Goal: Information Seeking & Learning: Learn about a topic

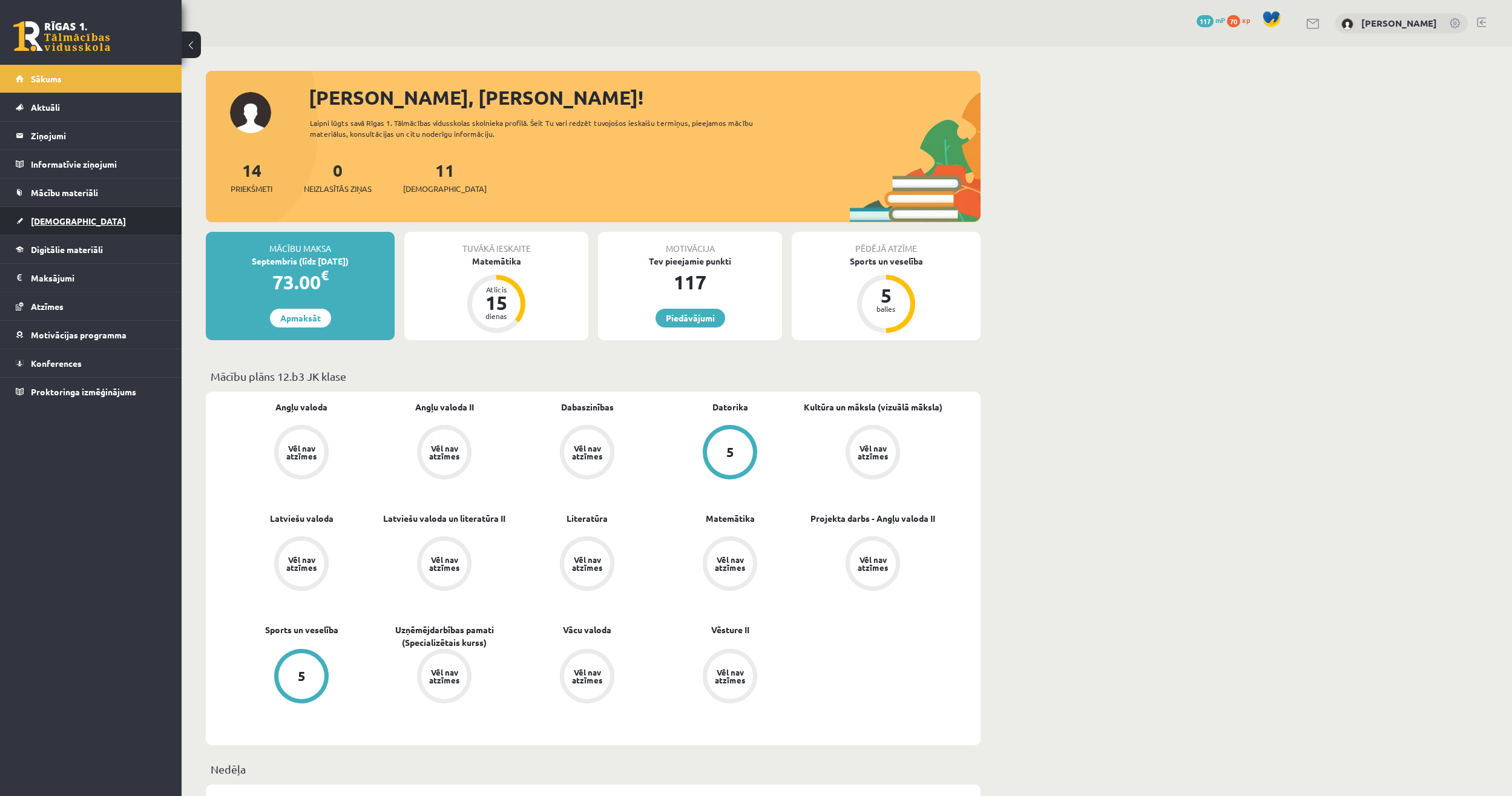
click at [86, 225] on link "[DEMOGRAPHIC_DATA]" at bounding box center [91, 221] width 150 height 28
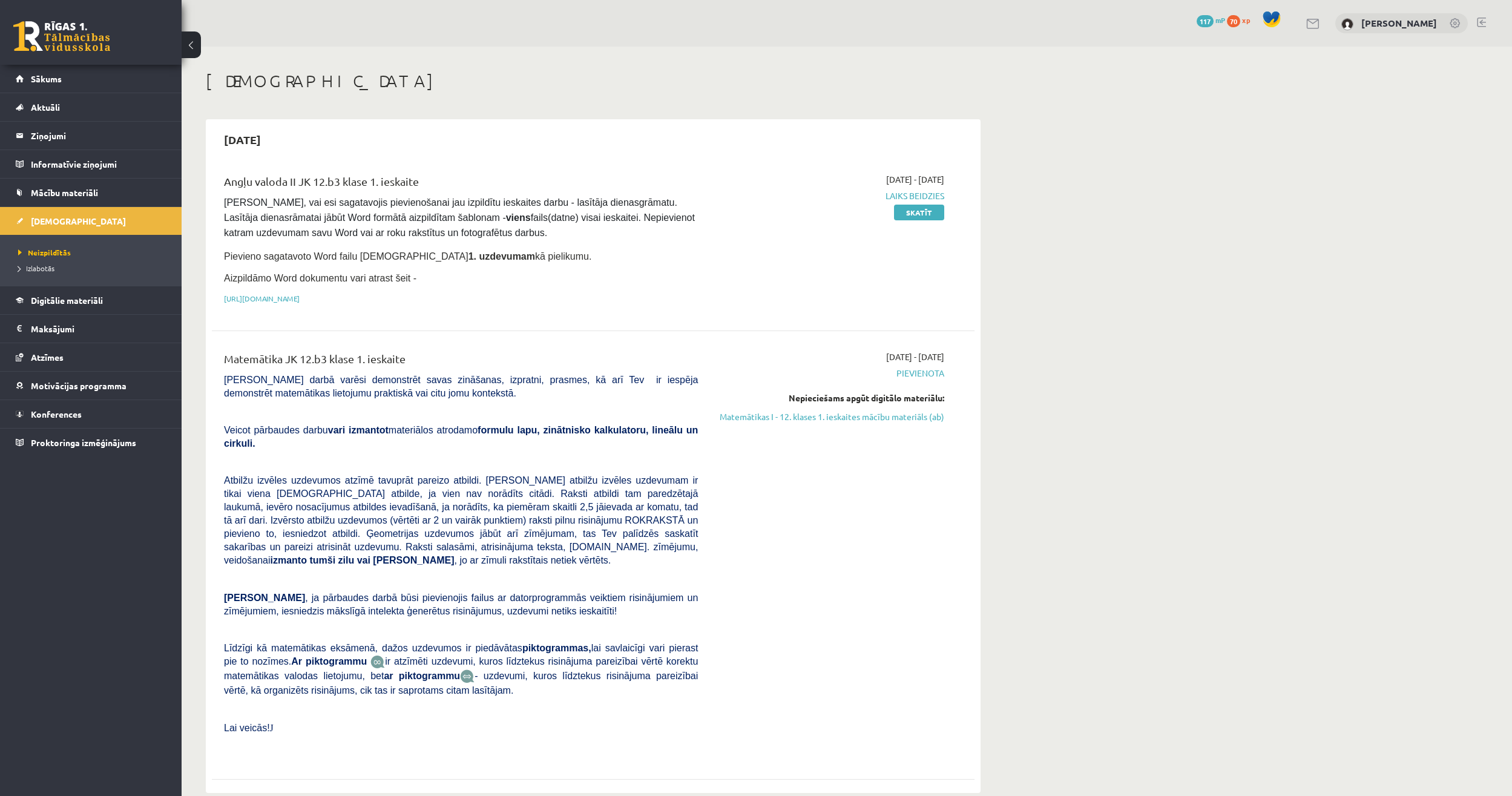
click at [865, 411] on link "Matemātikas I - 12. klases 1. ieskaites mācību materiāls (ab)" at bounding box center [830, 417] width 228 height 13
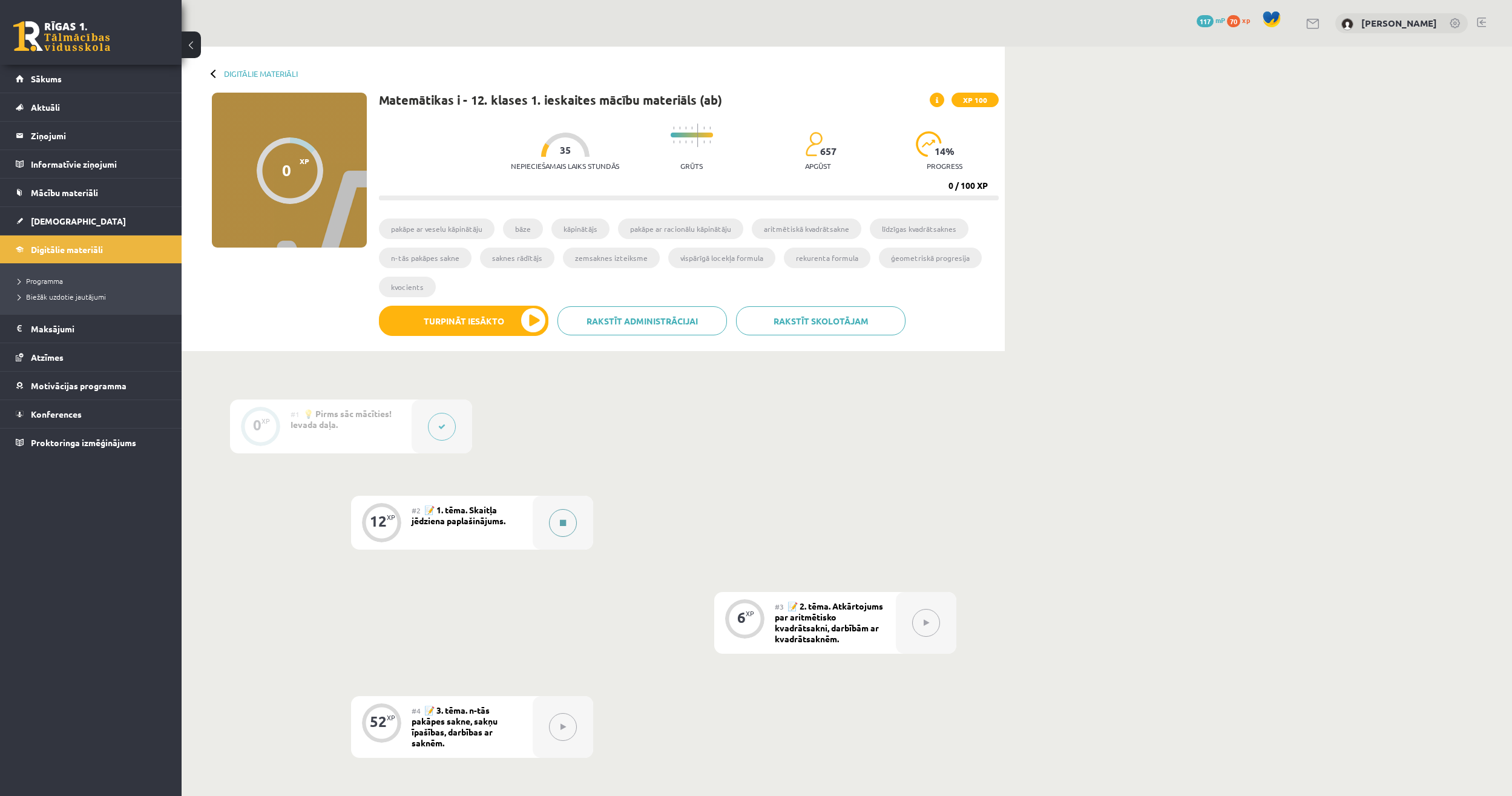
click at [560, 521] on icon at bounding box center [563, 523] width 6 height 7
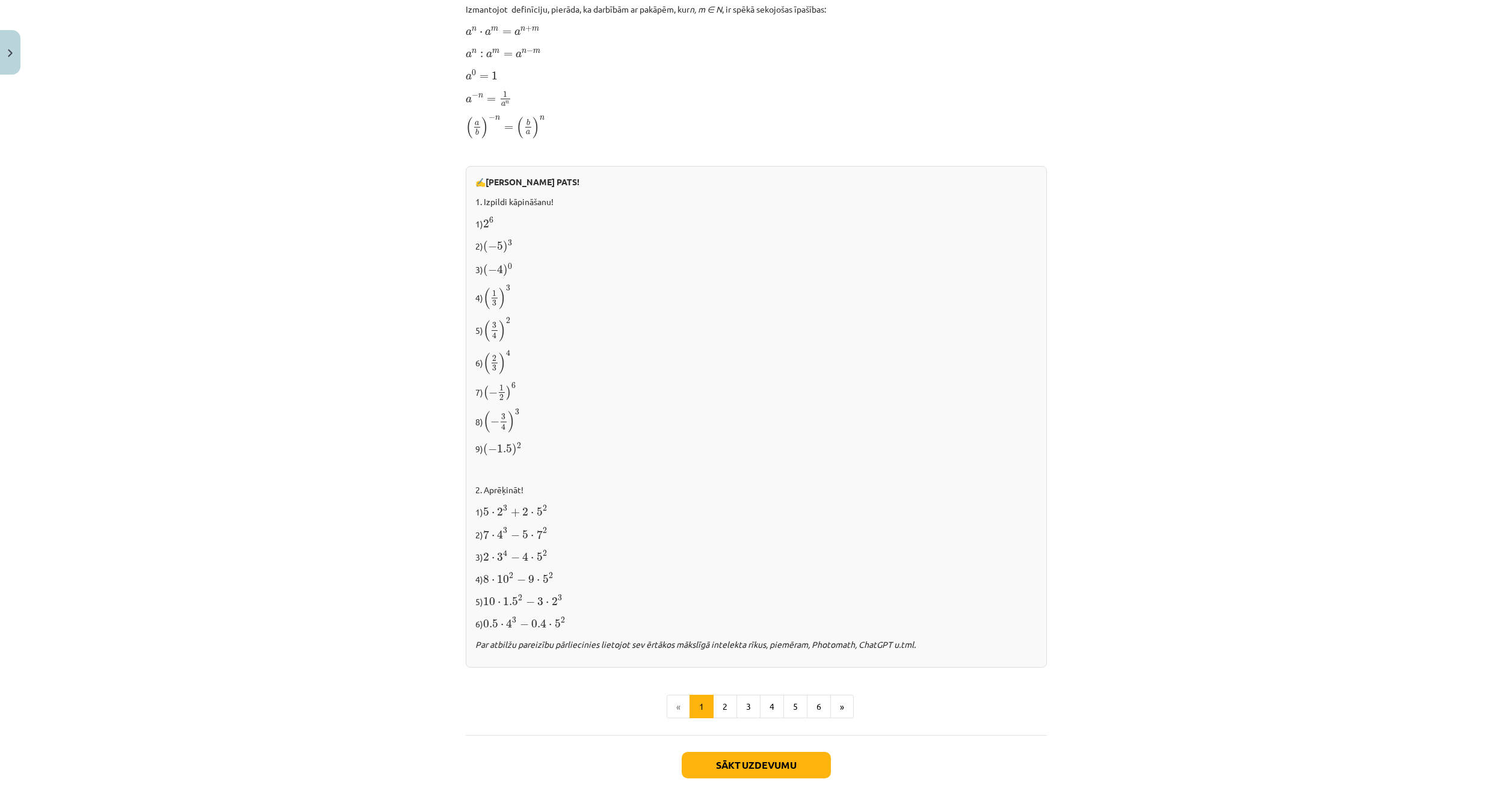
scroll to position [902, 0]
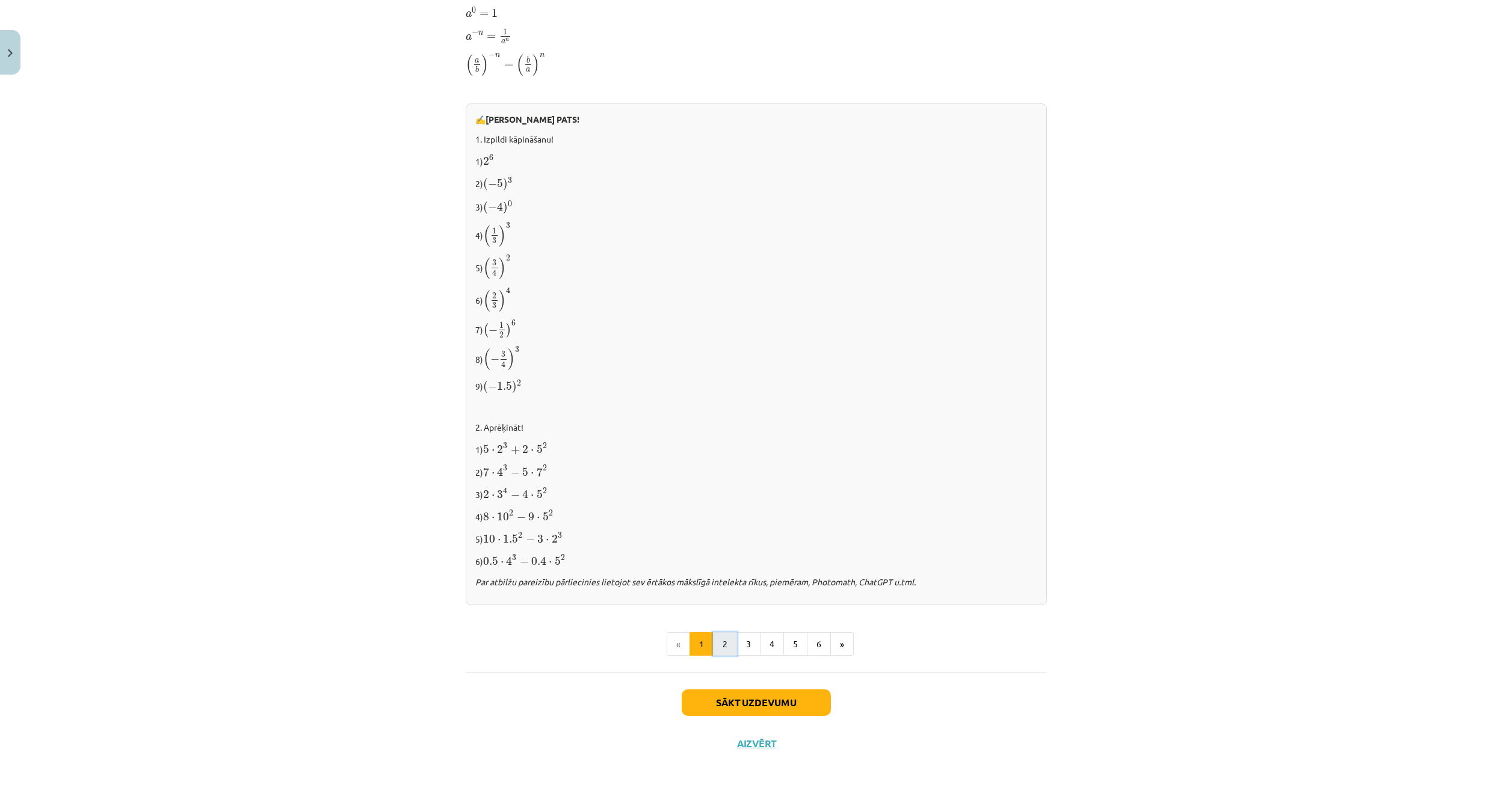
click at [727, 642] on button "2" at bounding box center [725, 644] width 24 height 24
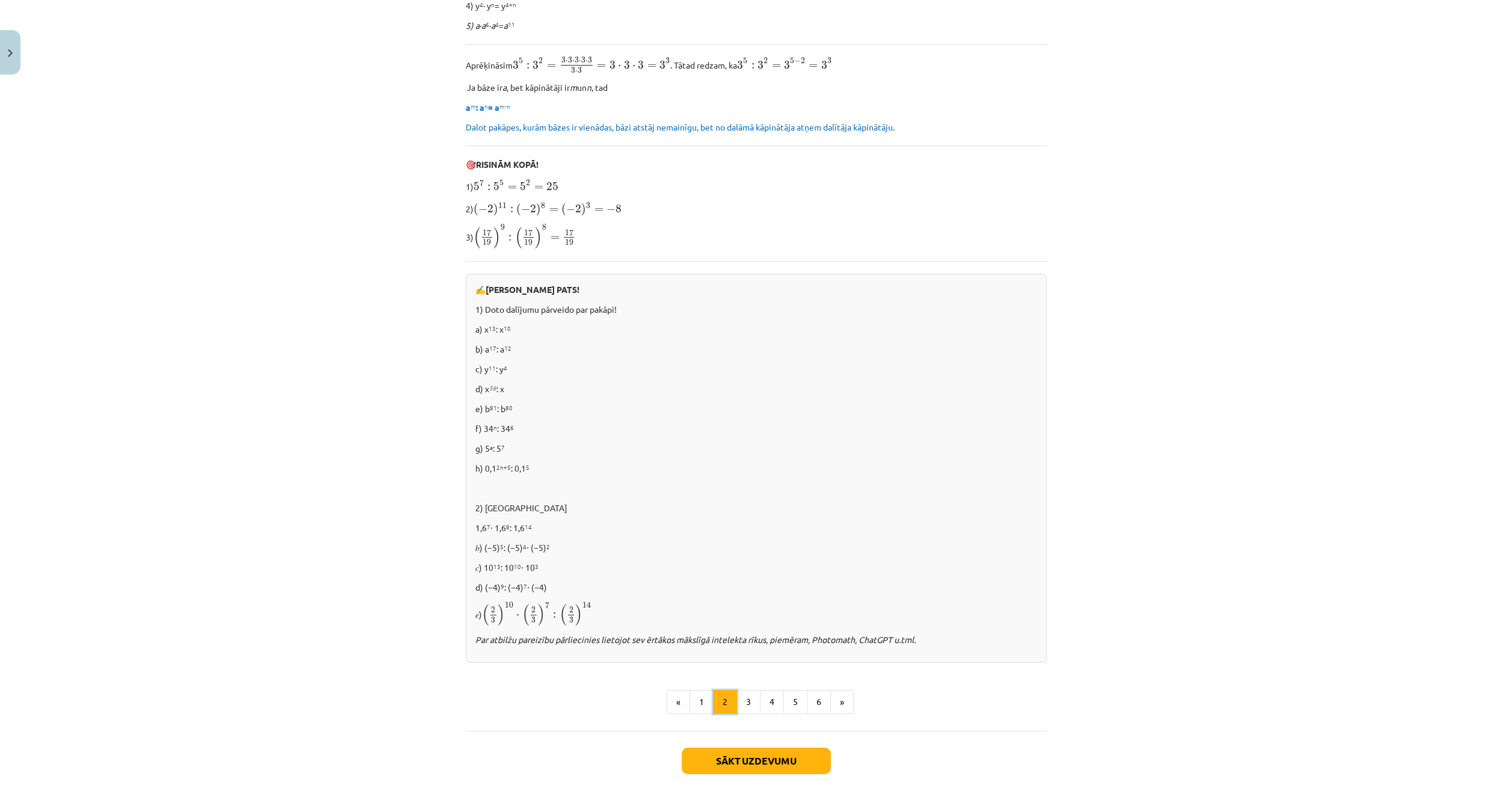
scroll to position [456, 0]
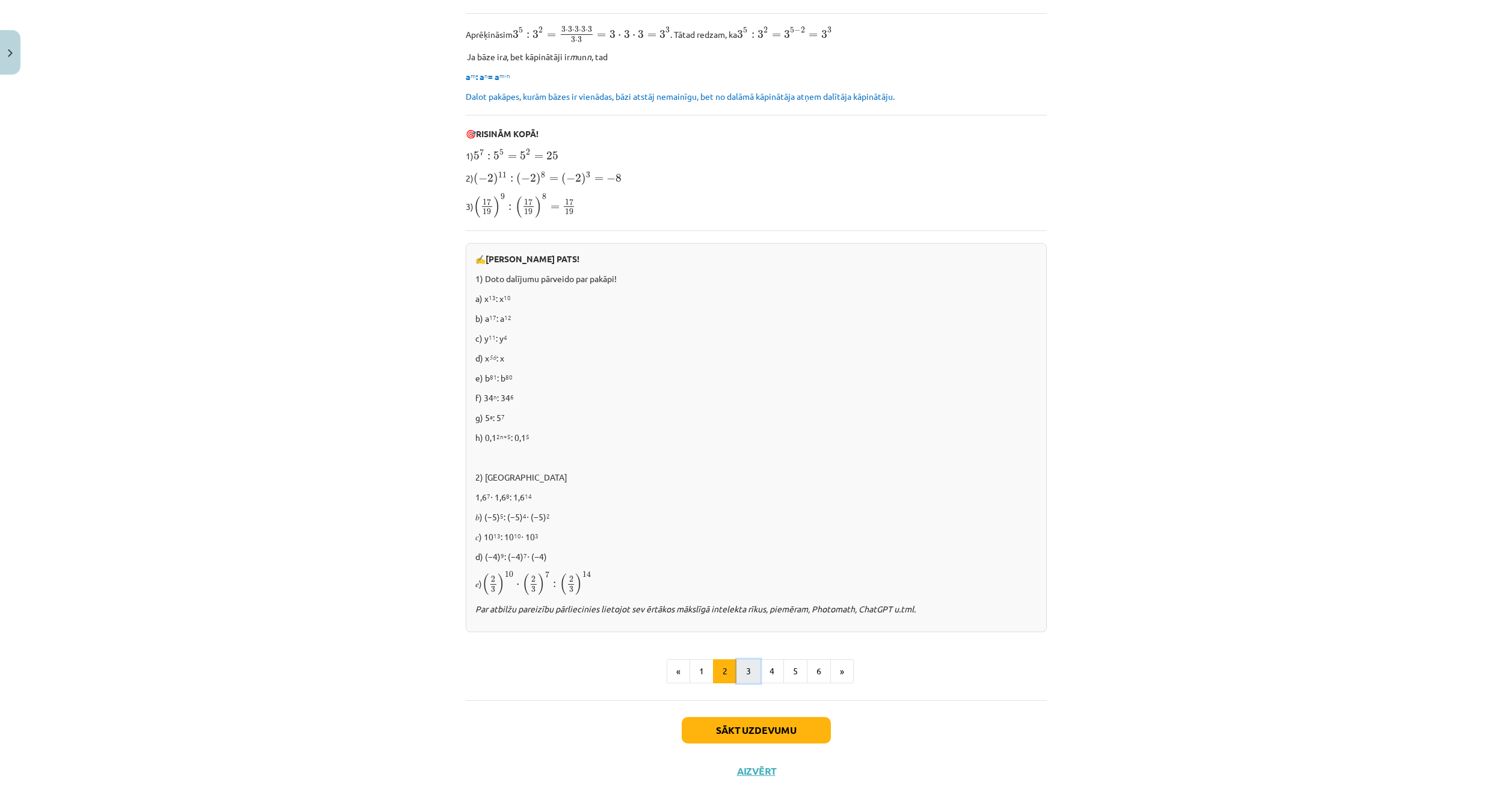
click at [753, 665] on button "3" at bounding box center [748, 672] width 24 height 24
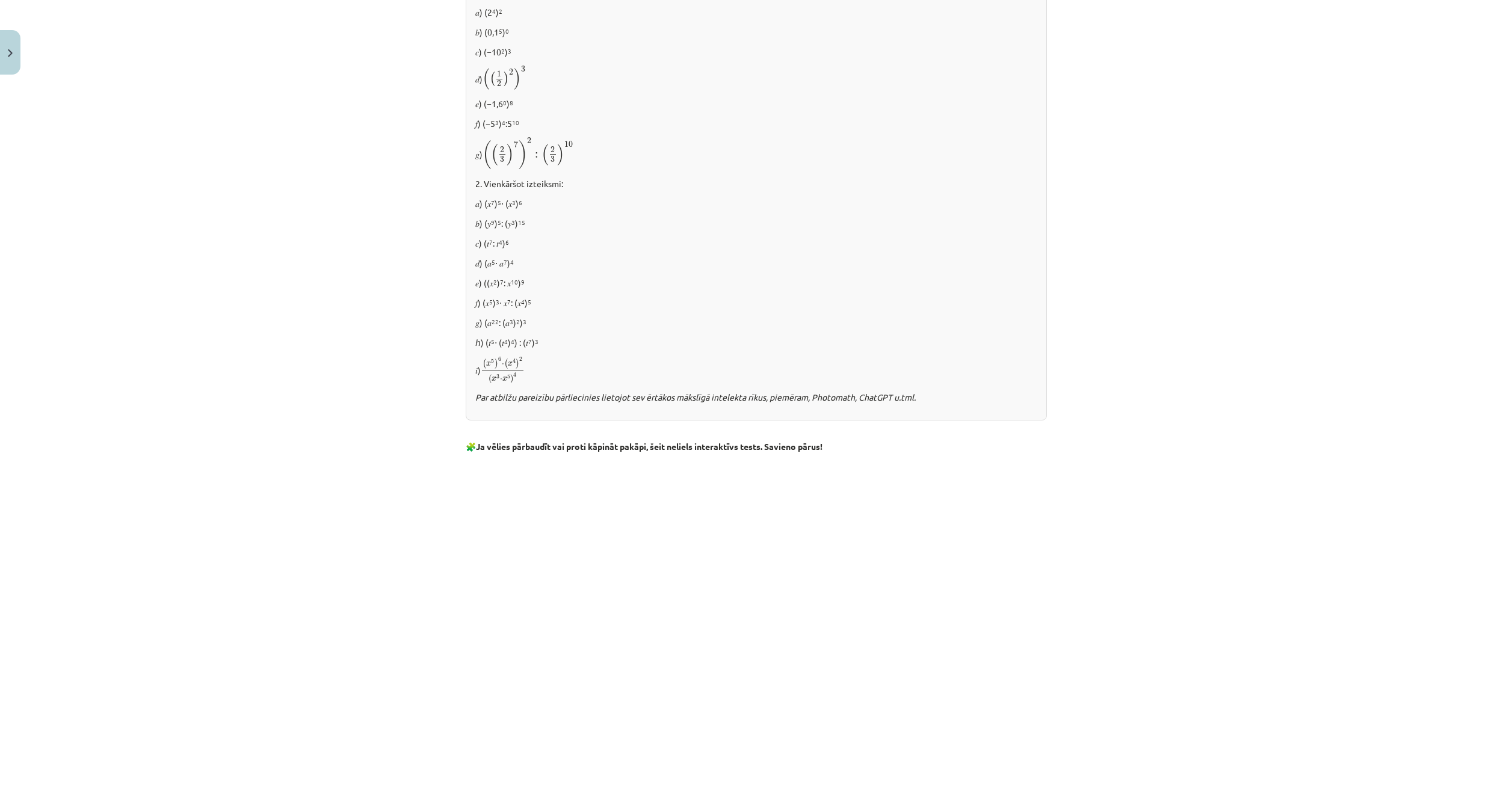
scroll to position [637, 0]
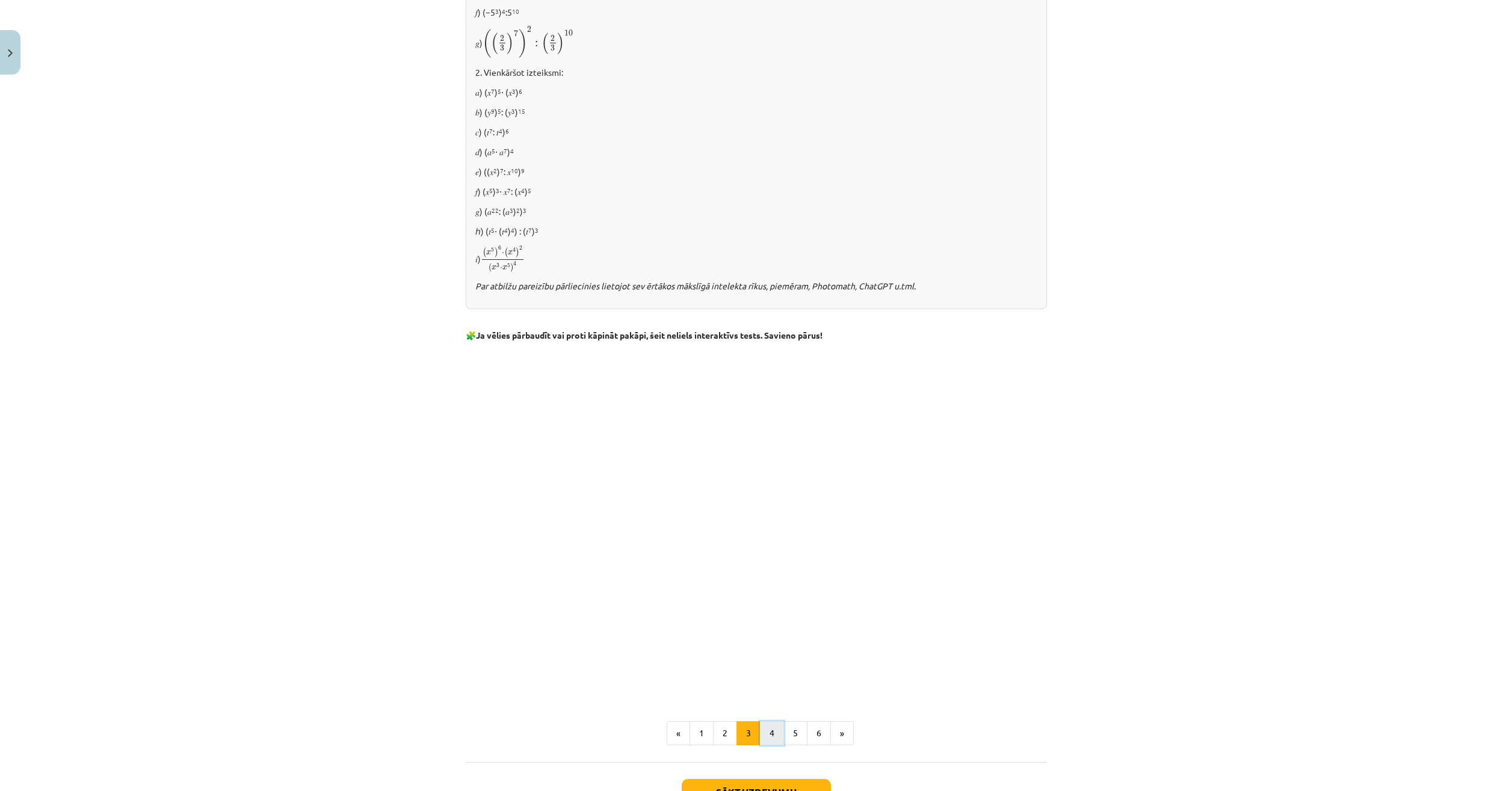
click at [768, 731] on button "4" at bounding box center [772, 734] width 24 height 24
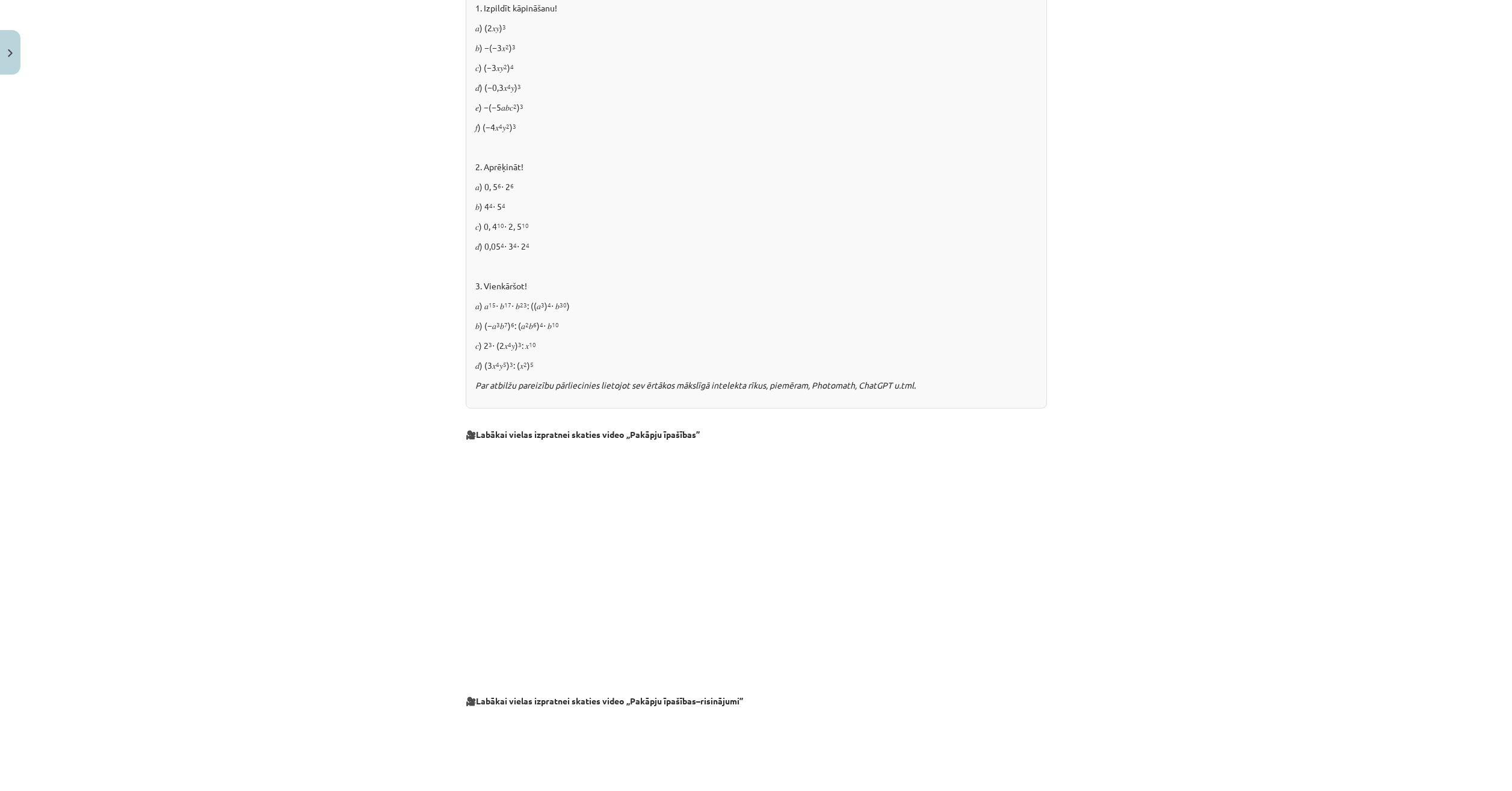
scroll to position [492, 0]
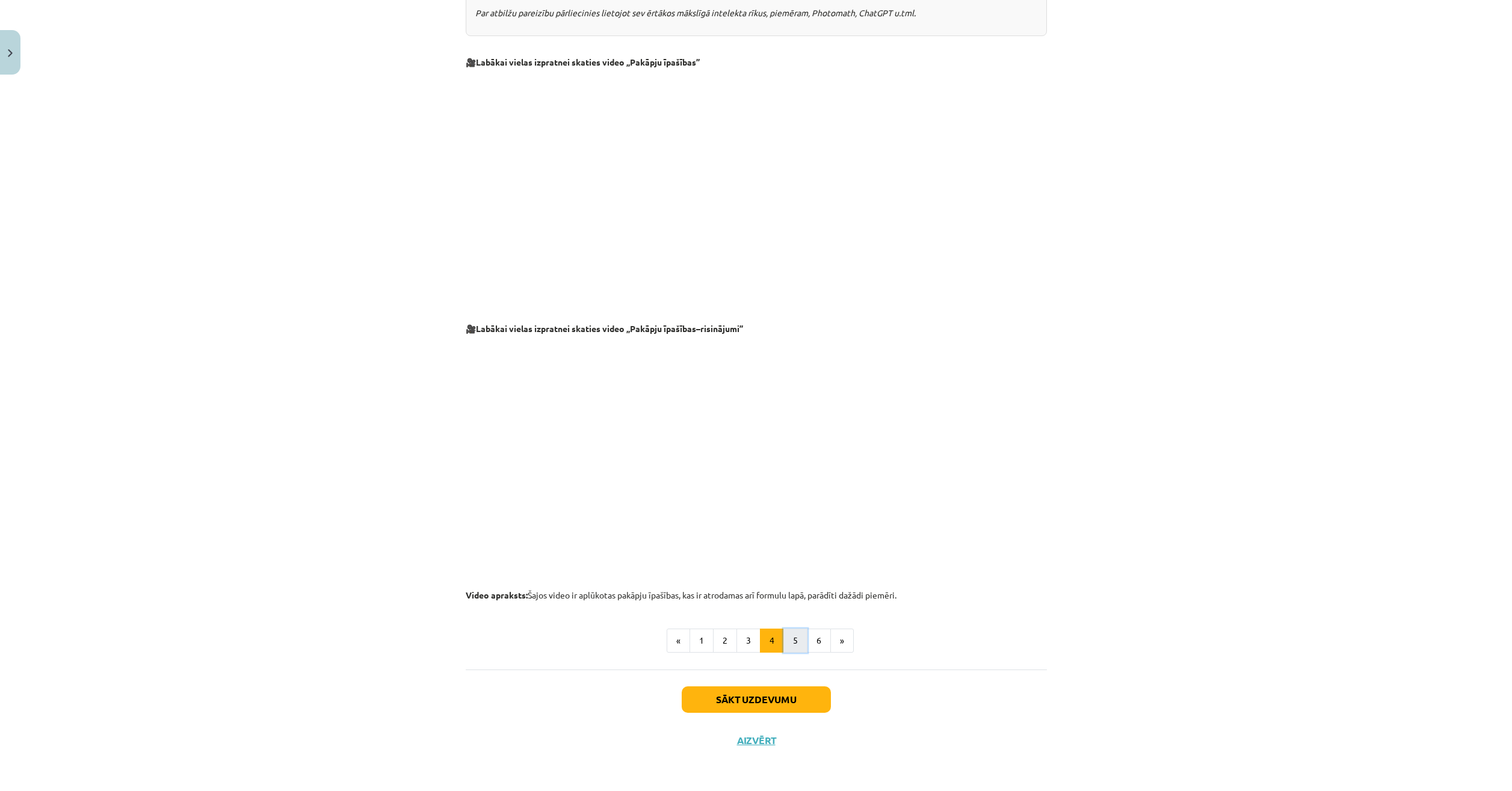
click at [783, 640] on button "5" at bounding box center [795, 641] width 24 height 24
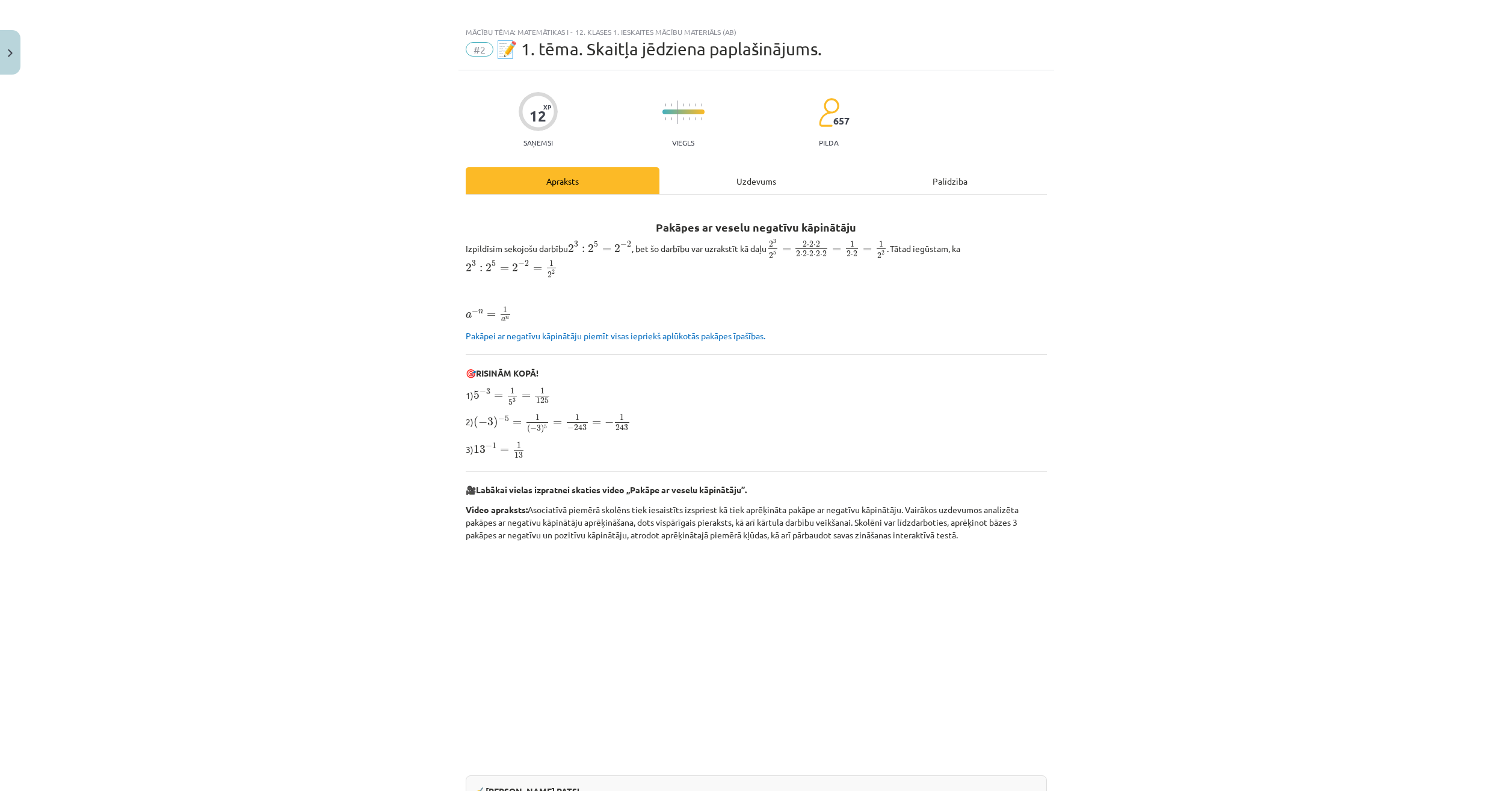
scroll to position [0, 0]
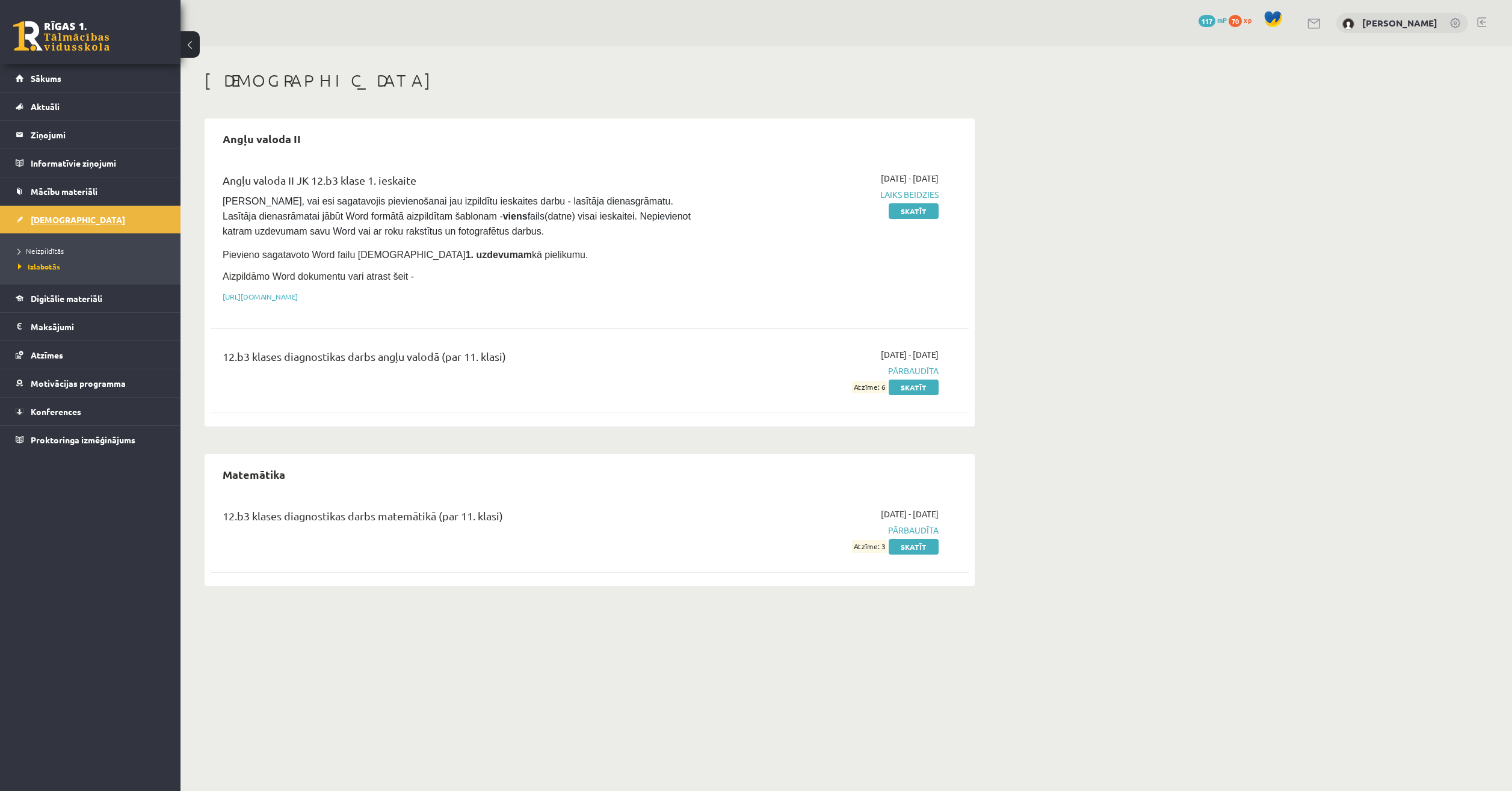
click at [56, 219] on span "[DEMOGRAPHIC_DATA]" at bounding box center [77, 219] width 94 height 11
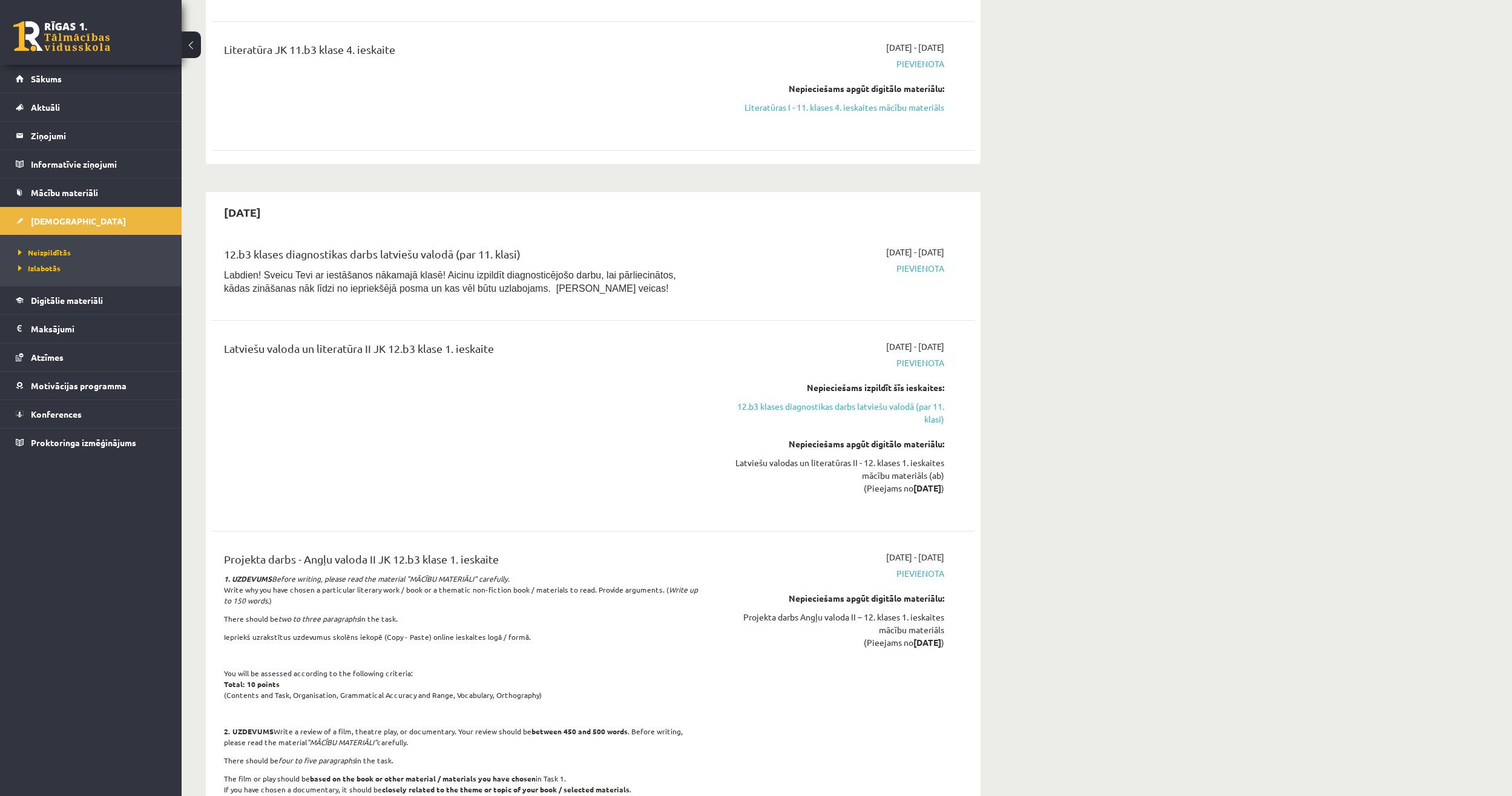
scroll to position [2846, 0]
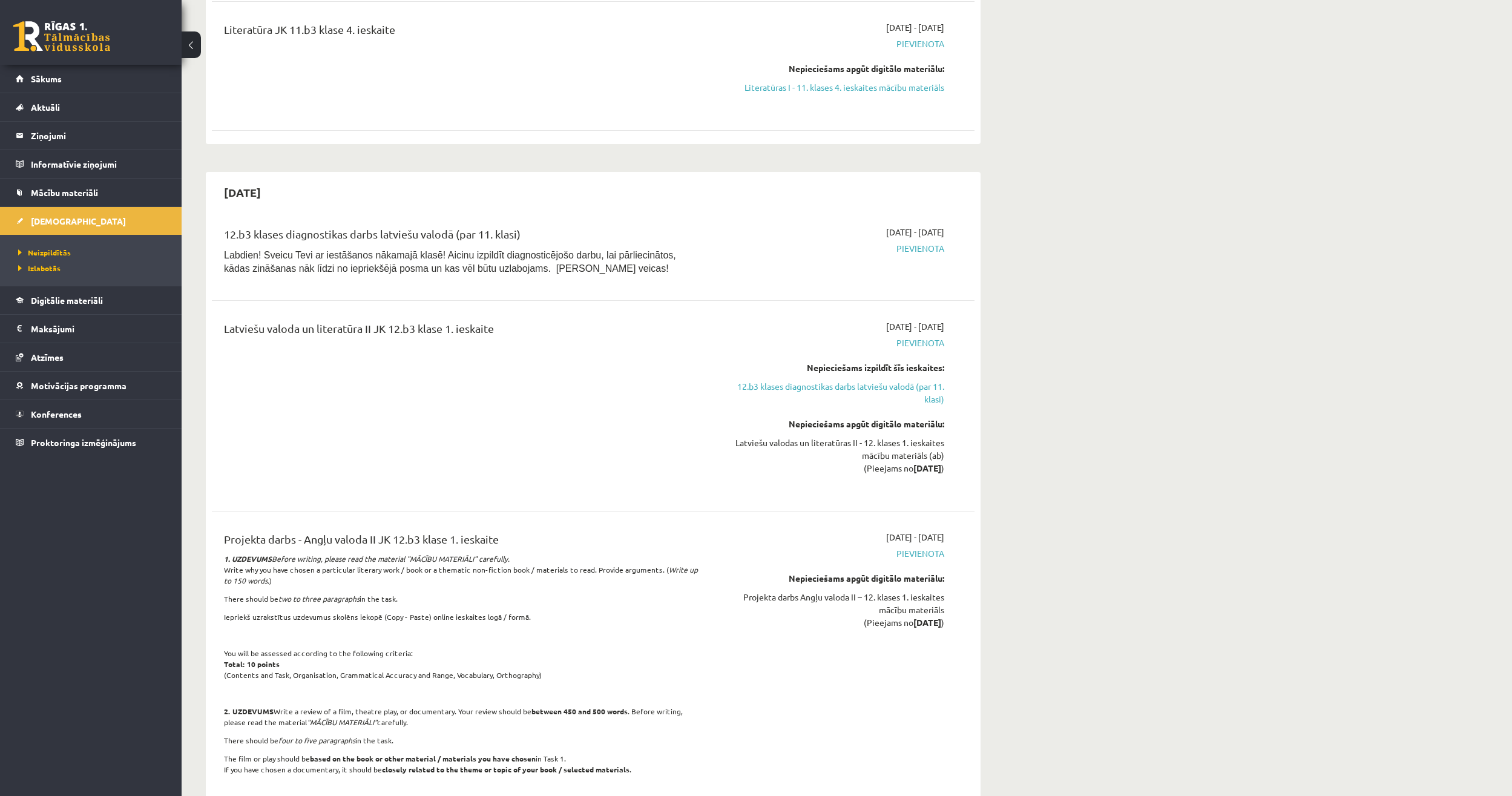
click at [902, 242] on span "Pievienota" at bounding box center [830, 248] width 228 height 13
click at [522, 250] on span "Labdien! Sveicu Tevi ar iestāšanos nākamajā klasē! Aicinu izpildīt diagnosticēj…" at bounding box center [450, 262] width 452 height 24
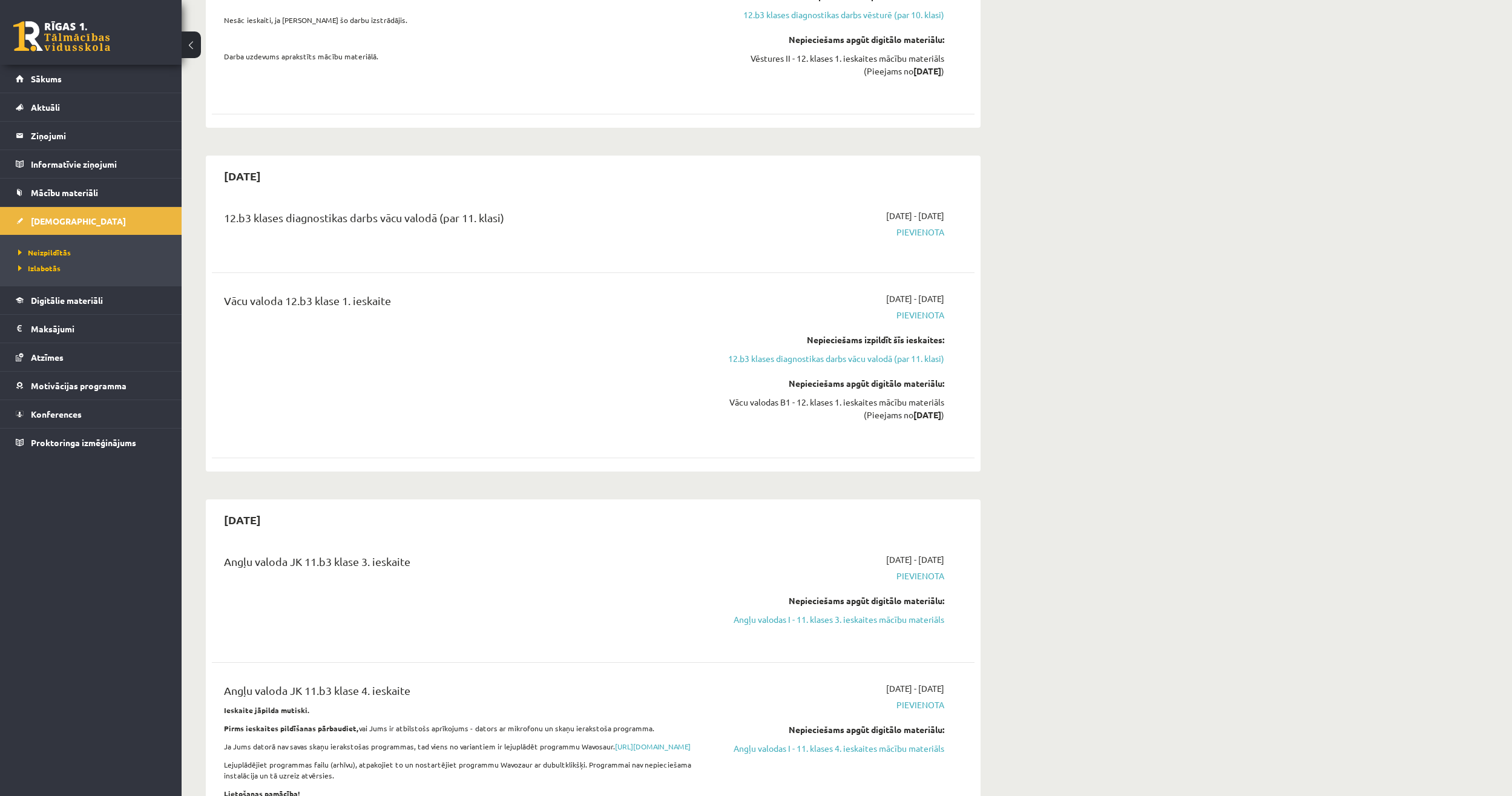
scroll to position [727, 0]
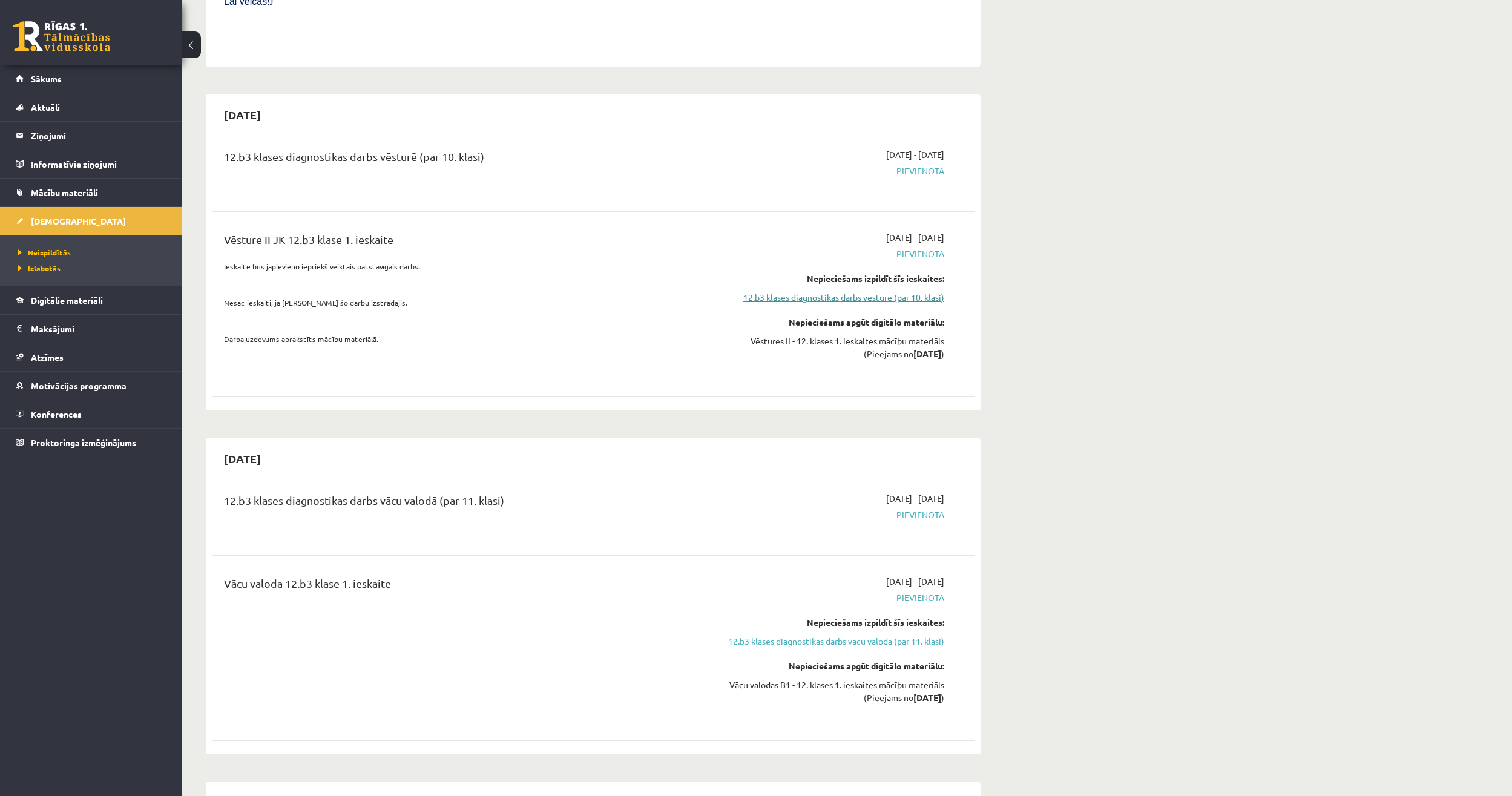
click at [765, 291] on link "12.b3 klases diagnostikas darbs vēsturē (par 10. klasi)" at bounding box center [830, 297] width 228 height 13
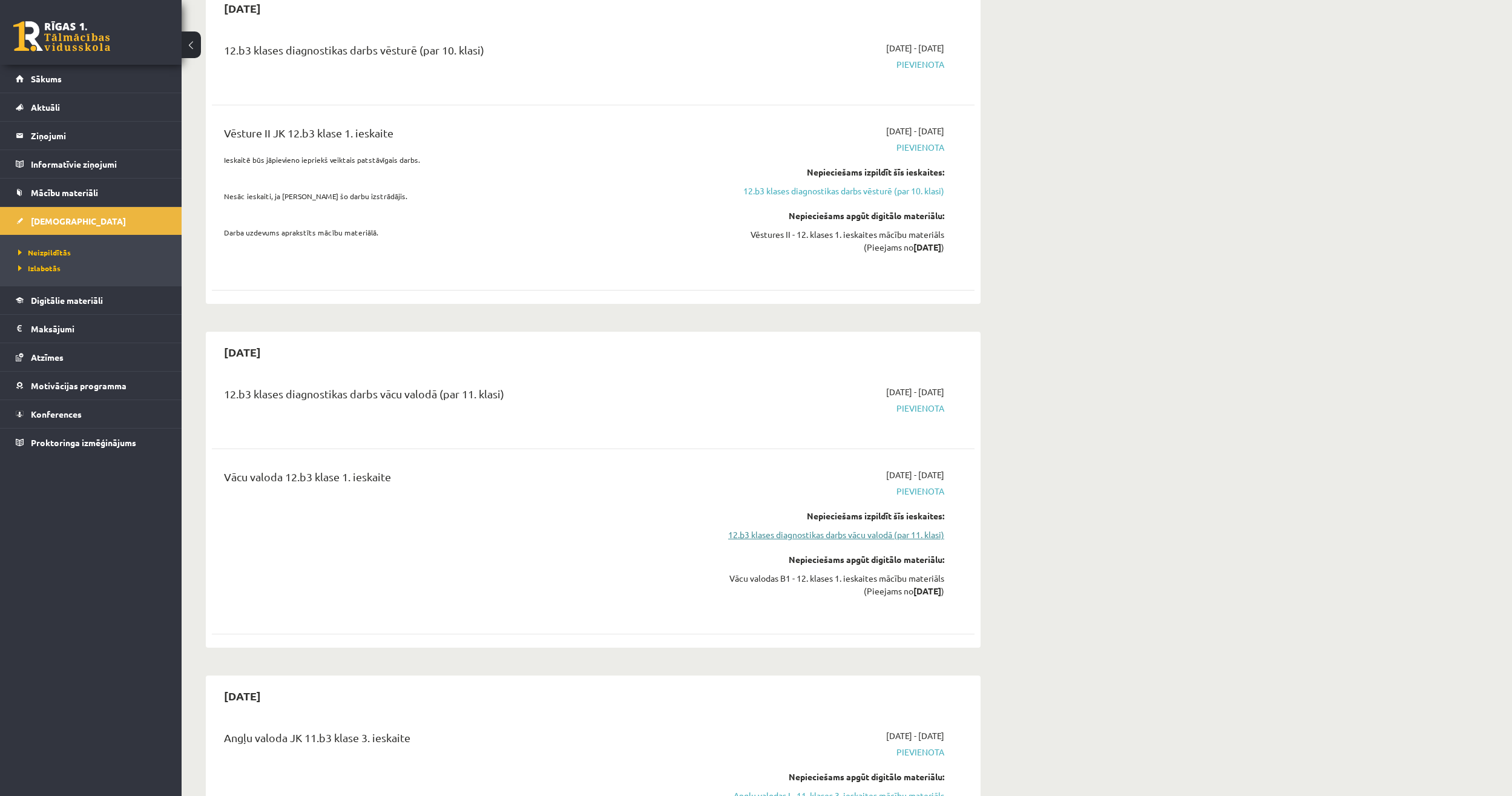
click at [791, 529] on link "12.b3 klases diagnostikas darbs vācu valodā (par 11. klasi)" at bounding box center [830, 535] width 228 height 13
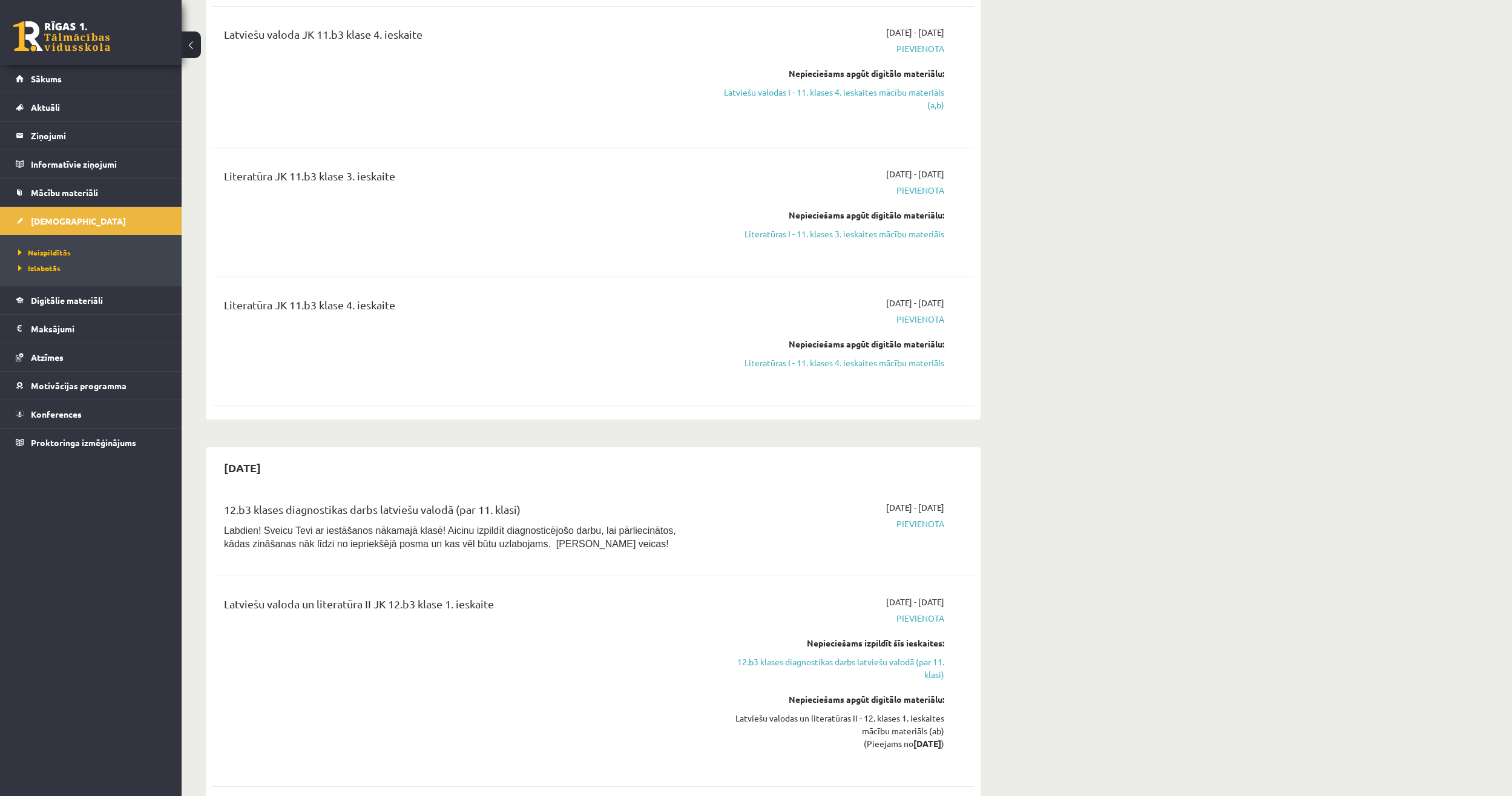
scroll to position [2933, 0]
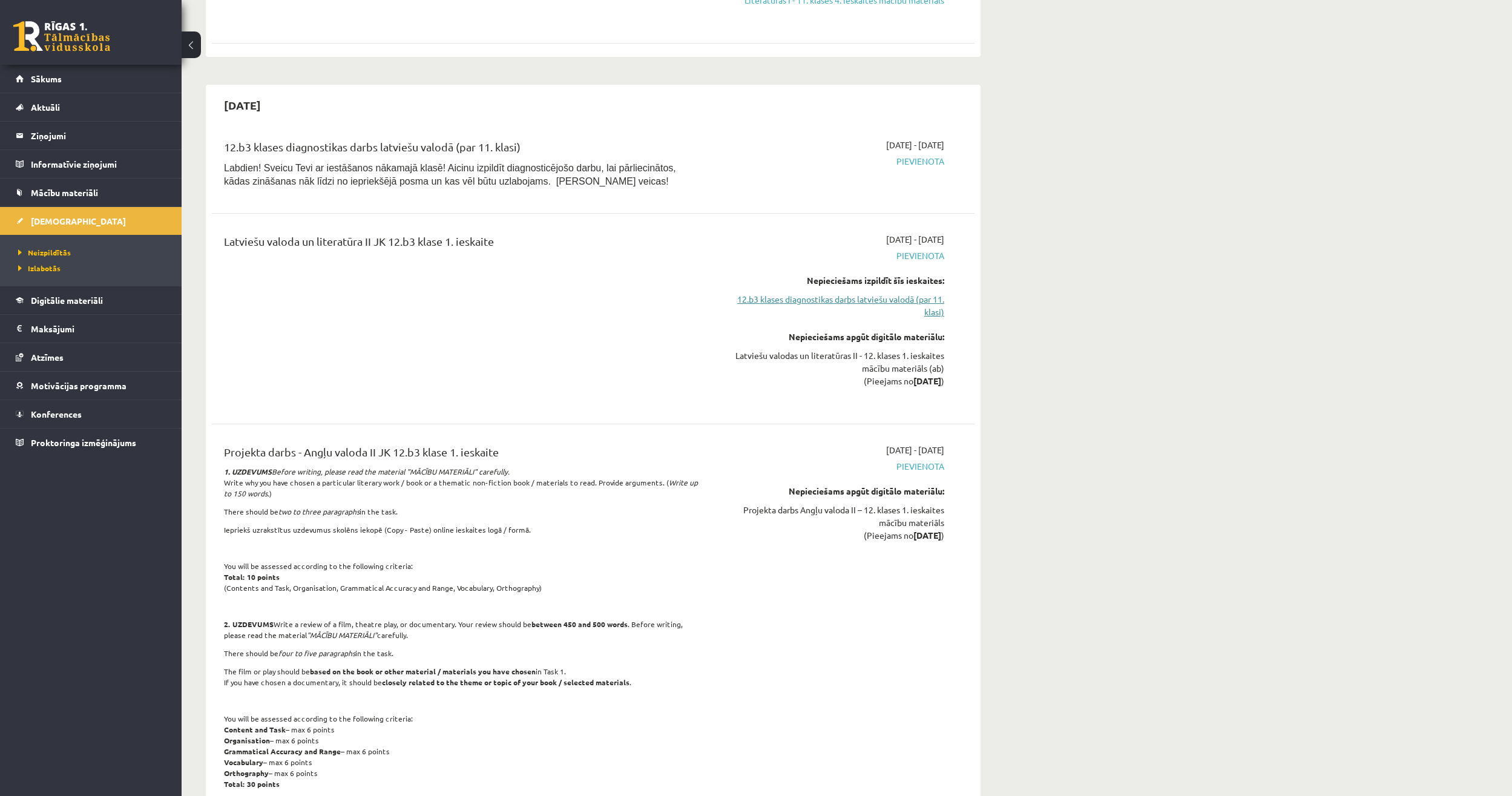
click at [827, 293] on link "12.b3 klases diagnostikas darbs latviešu valodā (par 11. klasi)" at bounding box center [830, 306] width 228 height 26
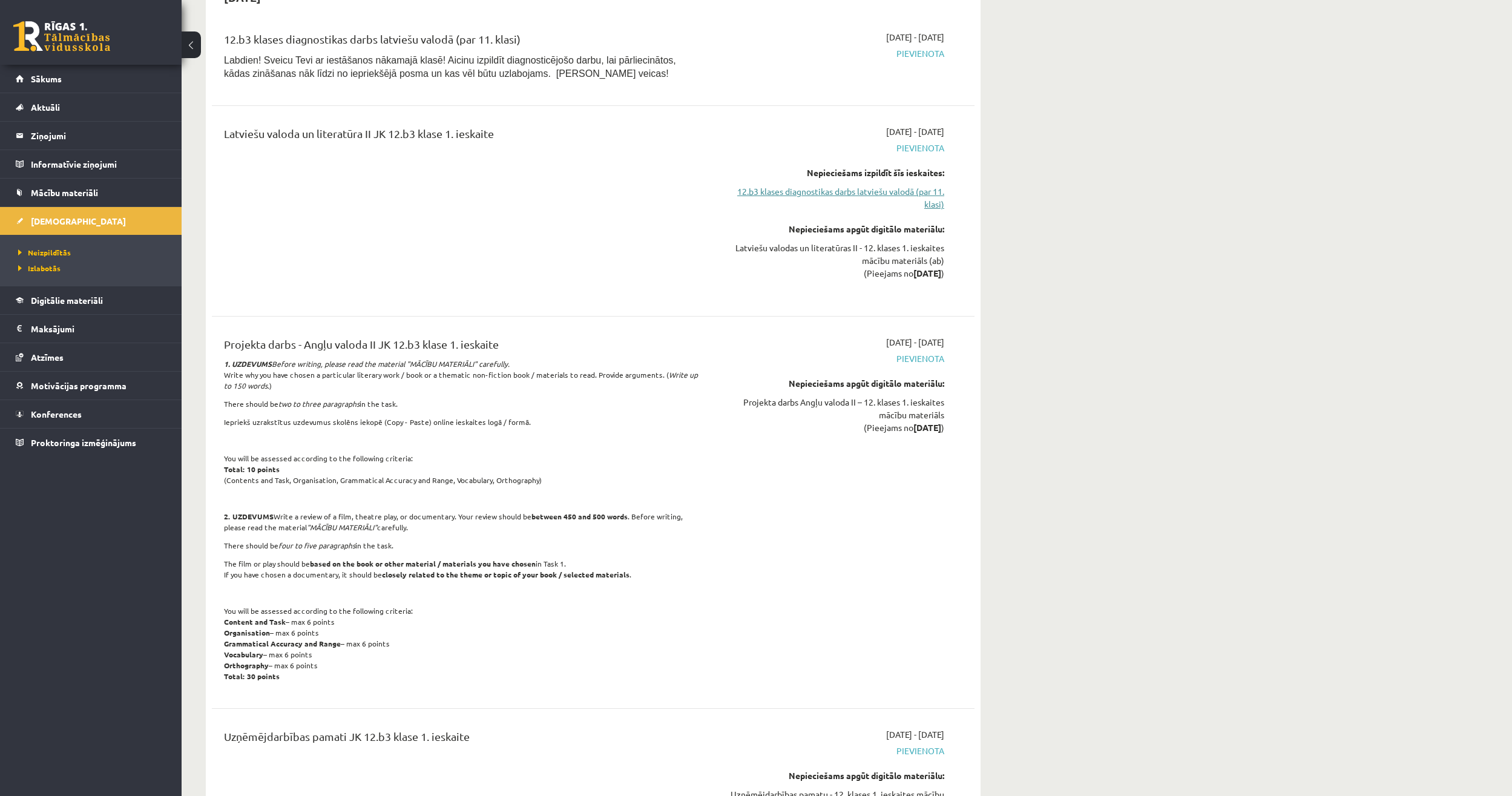
click at [842, 185] on link "12.b3 klases diagnostikas darbs latviešu valodā (par 11. klasi)" at bounding box center [830, 198] width 228 height 26
click at [834, 185] on link "12.b3 klases diagnostikas darbs latviešu valodā (par 11. klasi)" at bounding box center [830, 198] width 228 height 26
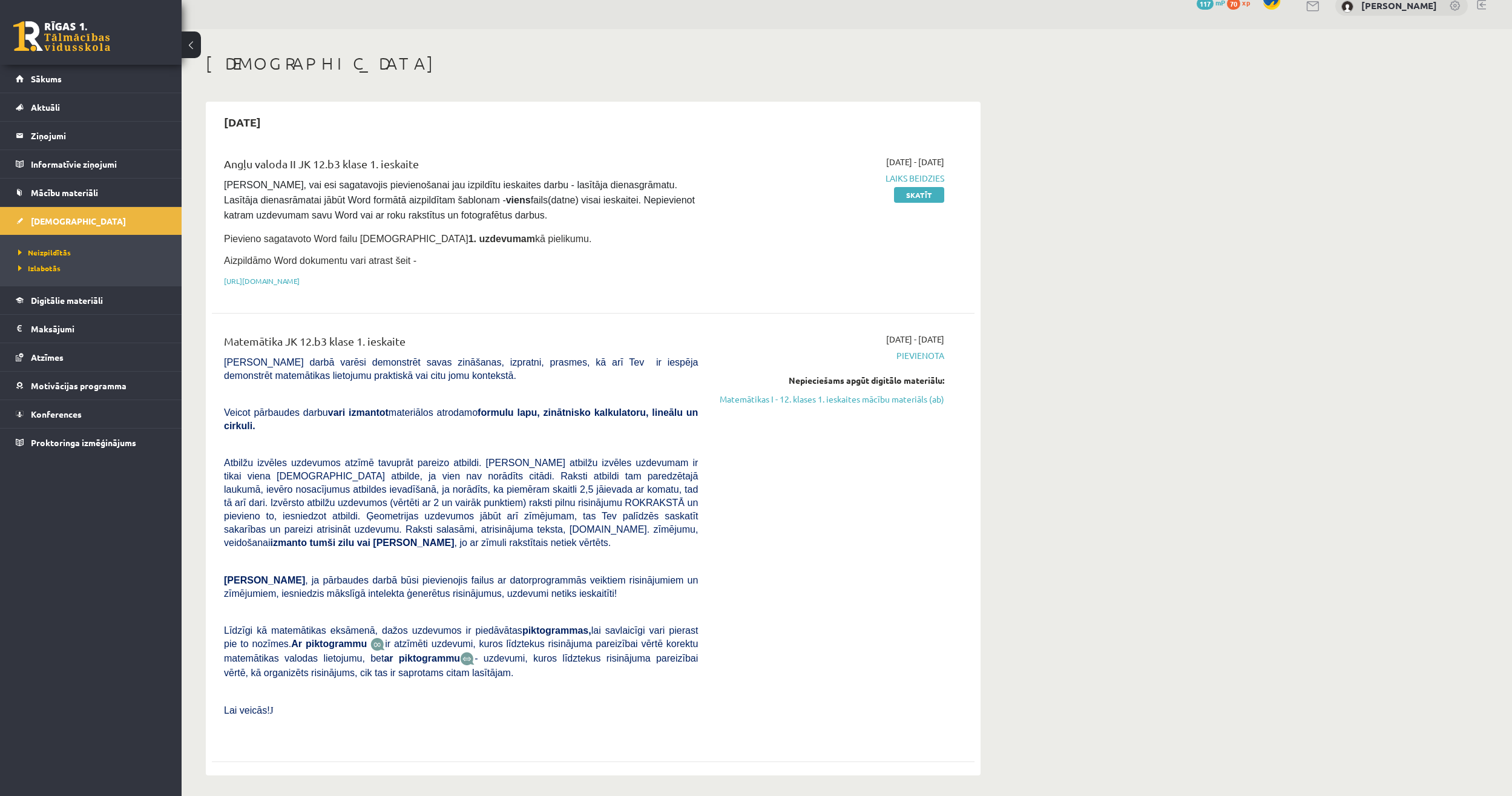
scroll to position [13, 0]
